Goal: Task Accomplishment & Management: Complete application form

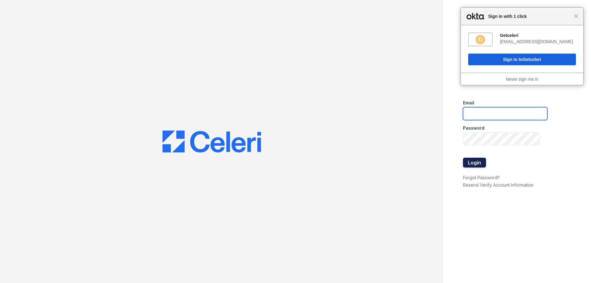
type input "[EMAIL_ADDRESS][DOMAIN_NAME]"
click at [478, 164] on button "Login" at bounding box center [474, 163] width 23 height 10
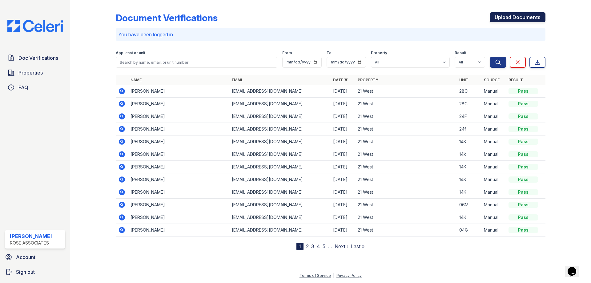
click at [506, 14] on link "Upload Documents" at bounding box center [518, 17] width 56 height 10
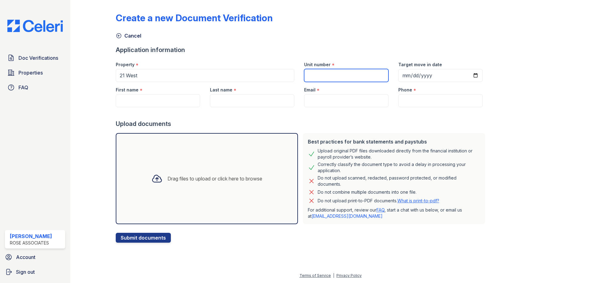
click at [306, 76] on input "Unit number" at bounding box center [346, 75] width 84 height 13
type input "28C"
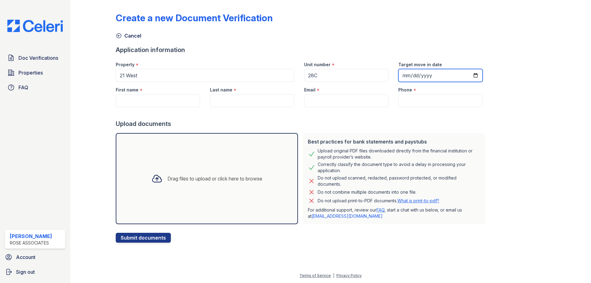
click at [403, 74] on input "Target move in date" at bounding box center [440, 75] width 84 height 13
click at [469, 77] on input "Target move in date" at bounding box center [440, 75] width 84 height 13
type input "2025-08-29"
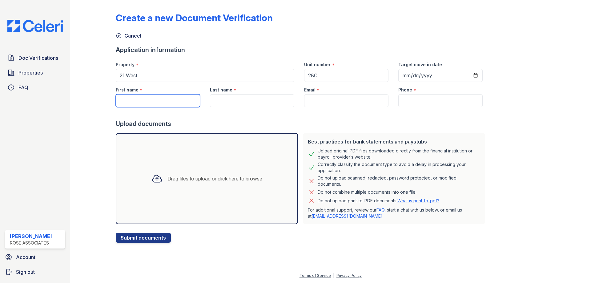
click at [170, 98] on input "First name" at bounding box center [158, 100] width 84 height 13
type input "o"
type input "Oxana"
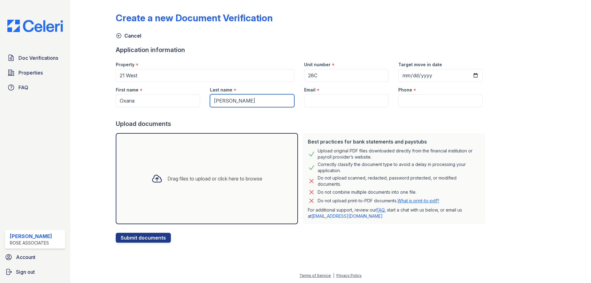
type input "[PERSON_NAME]"
click at [330, 104] on input "Email" at bounding box center [346, 100] width 84 height 13
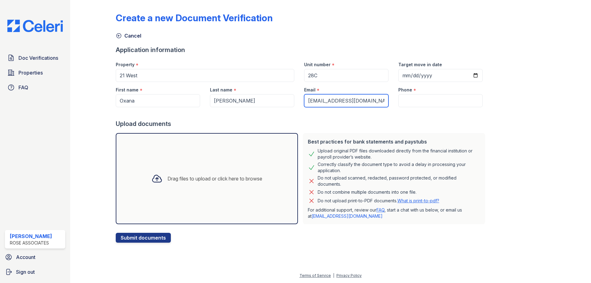
click at [318, 101] on input "nadoxana@gmail.com" at bounding box center [346, 100] width 84 height 13
type input "[EMAIL_ADDRESS][DOMAIN_NAME]"
click at [126, 102] on input "Oxana" at bounding box center [158, 100] width 84 height 13
type input "Oksana"
click at [401, 105] on input "Phone" at bounding box center [440, 100] width 84 height 13
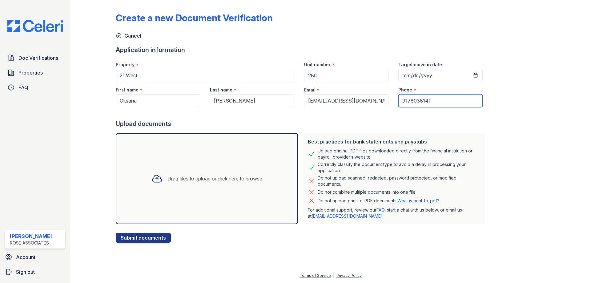
type input "9178038141"
click at [302, 114] on div at bounding box center [302, 113] width 372 height 12
click at [151, 178] on icon at bounding box center [156, 178] width 11 height 11
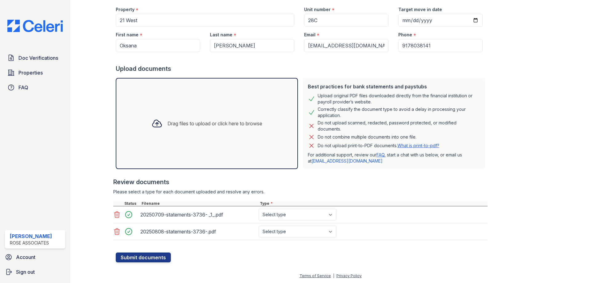
scroll to position [55, 0]
click at [151, 124] on icon at bounding box center [156, 123] width 11 height 11
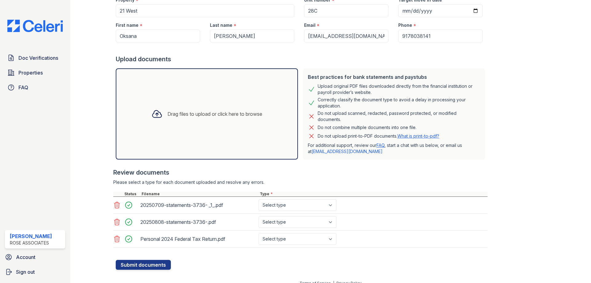
scroll to position [72, 0]
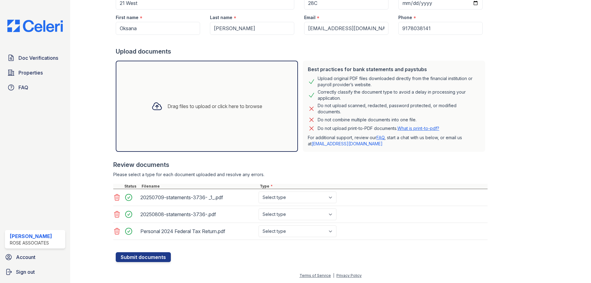
click at [149, 102] on div at bounding box center [157, 106] width 16 height 16
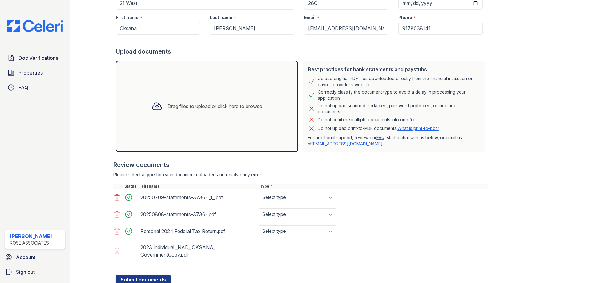
scroll to position [95, 0]
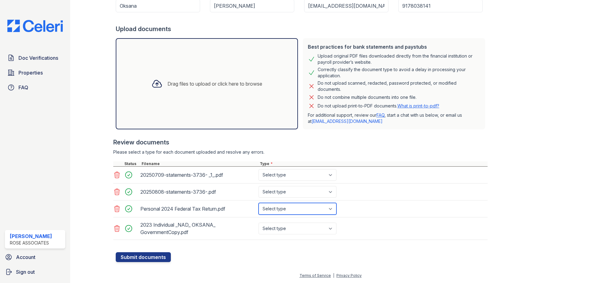
click at [295, 209] on select "Select type Paystub Bank Statement Offer Letter Tax Documents Benefit Award Let…" at bounding box center [298, 209] width 78 height 12
select select "tax_documents"
click at [259, 203] on select "Select type Paystub Bank Statement Offer Letter Tax Documents Benefit Award Let…" at bounding box center [298, 209] width 78 height 12
click at [291, 228] on select "Select type Paystub Bank Statement Offer Letter Tax Documents Benefit Award Let…" at bounding box center [298, 229] width 78 height 12
select select "tax_documents"
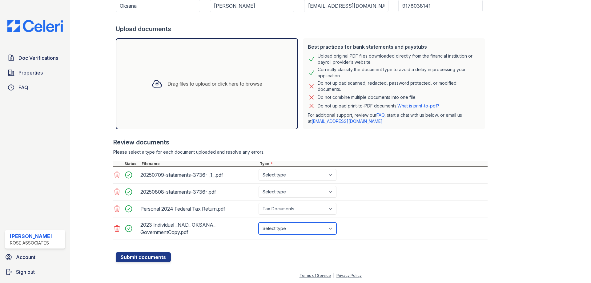
click at [259, 223] on select "Select type Paystub Bank Statement Offer Letter Tax Documents Benefit Award Let…" at bounding box center [298, 229] width 78 height 12
click at [283, 195] on select "Select type Paystub Bank Statement Offer Letter Tax Documents Benefit Award Let…" at bounding box center [298, 192] width 78 height 12
select select "bank_statement"
click at [259, 186] on select "Select type Paystub Bank Statement Offer Letter Tax Documents Benefit Award Let…" at bounding box center [298, 192] width 78 height 12
click at [287, 177] on select "Select type Paystub Bank Statement Offer Letter Tax Documents Benefit Award Let…" at bounding box center [298, 175] width 78 height 12
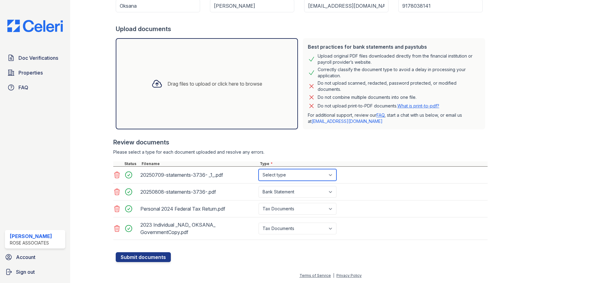
select select "bank_statement"
click at [259, 169] on select "Select type Paystub Bank Statement Offer Letter Tax Documents Benefit Award Let…" at bounding box center [298, 175] width 78 height 12
click at [148, 254] on button "Submit documents" at bounding box center [143, 257] width 55 height 10
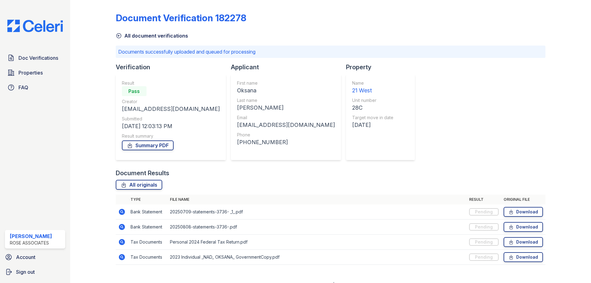
click at [380, 242] on td "Personal 2024 Federal Tax Return.pdf" at bounding box center [316, 242] width 299 height 15
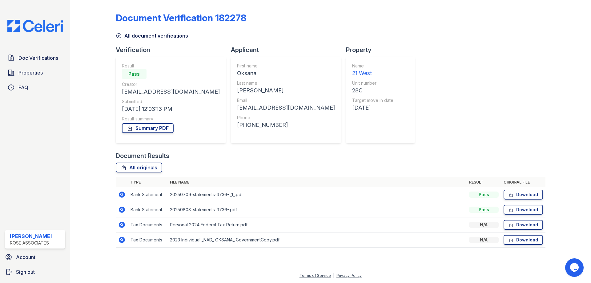
click at [486, 224] on div "N/A" at bounding box center [484, 225] width 30 height 6
click at [477, 224] on div "N/A" at bounding box center [484, 225] width 30 height 6
